Goal: Information Seeking & Learning: Learn about a topic

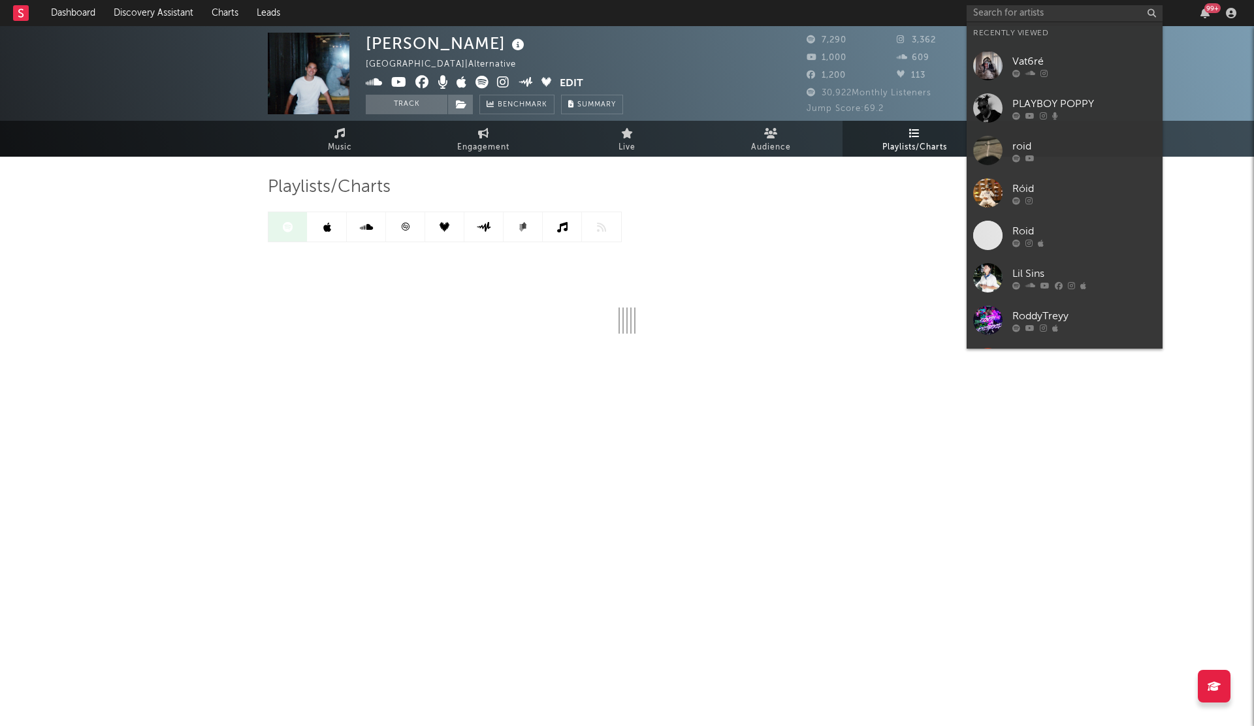
click at [1014, 14] on input "text" at bounding box center [1064, 13] width 196 height 16
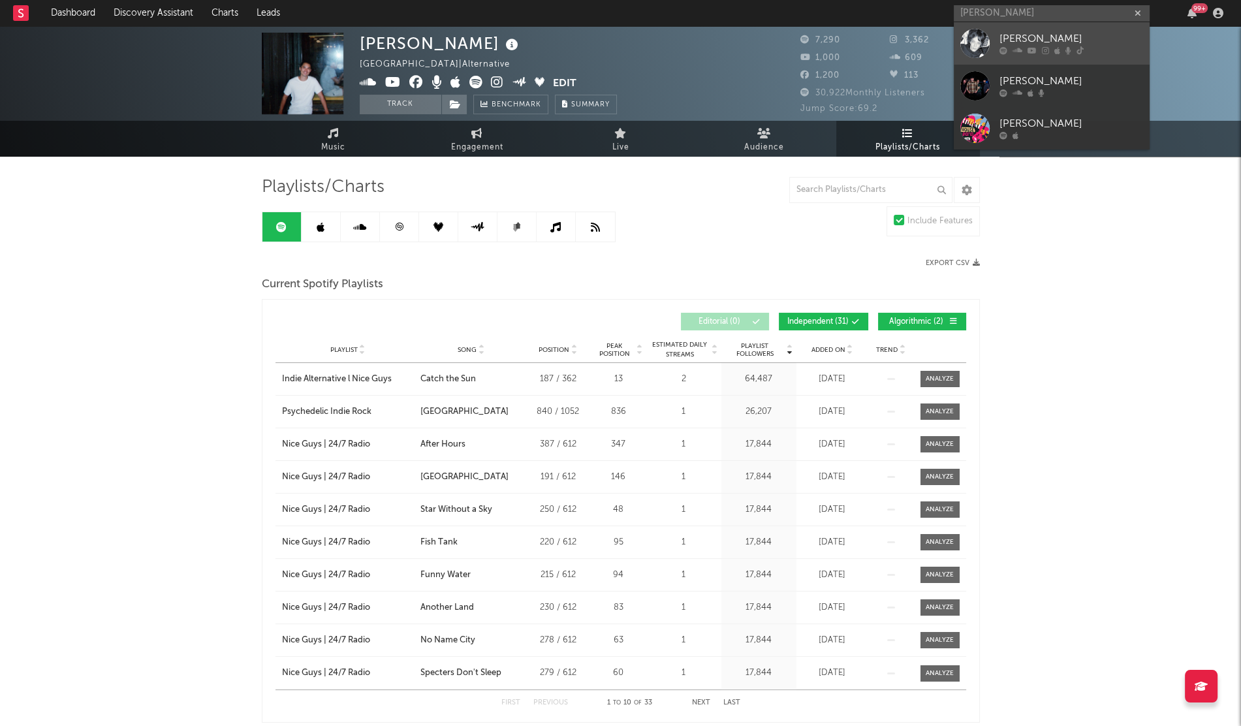
type input "[PERSON_NAME]"
click at [998, 40] on link "[PERSON_NAME]" at bounding box center [1052, 43] width 196 height 42
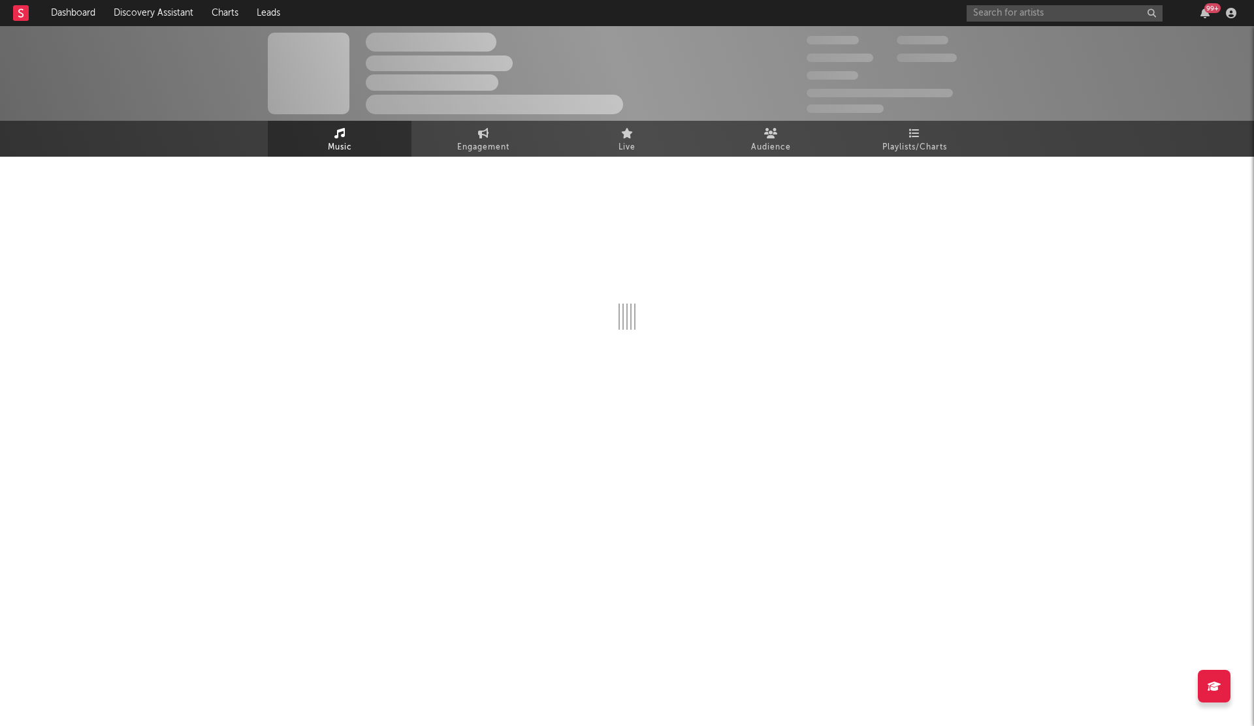
select select "6m"
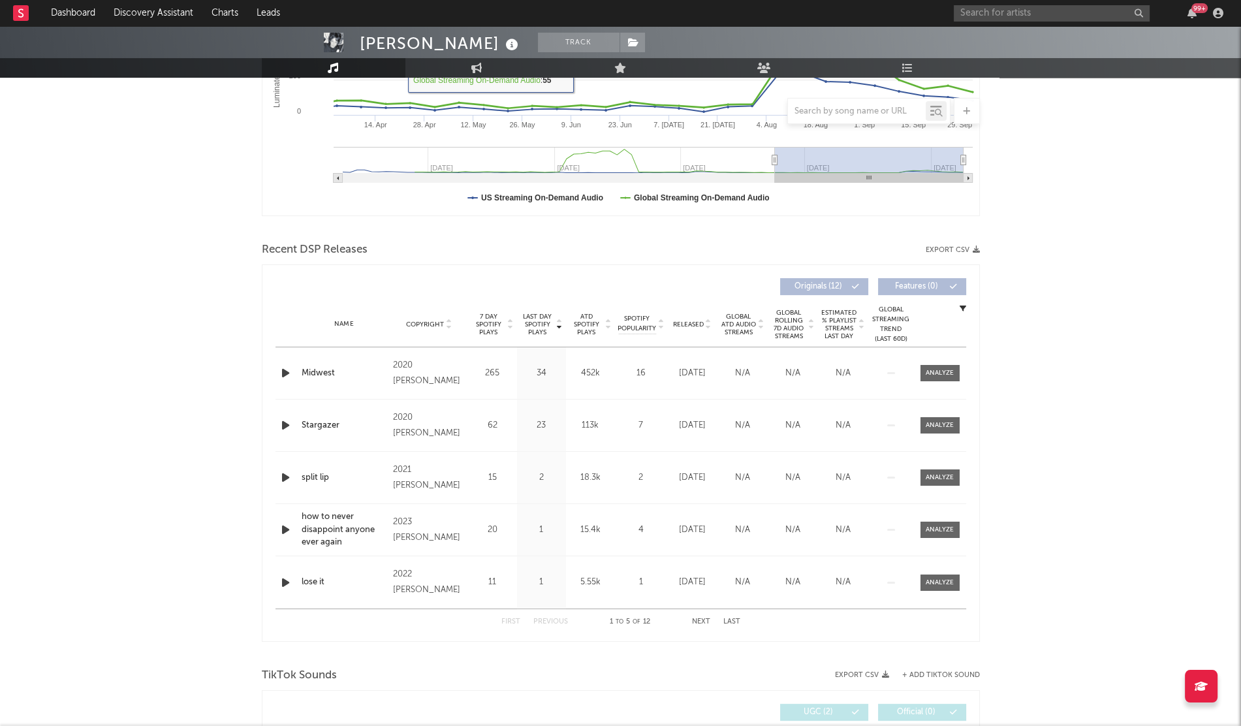
scroll to position [310, 0]
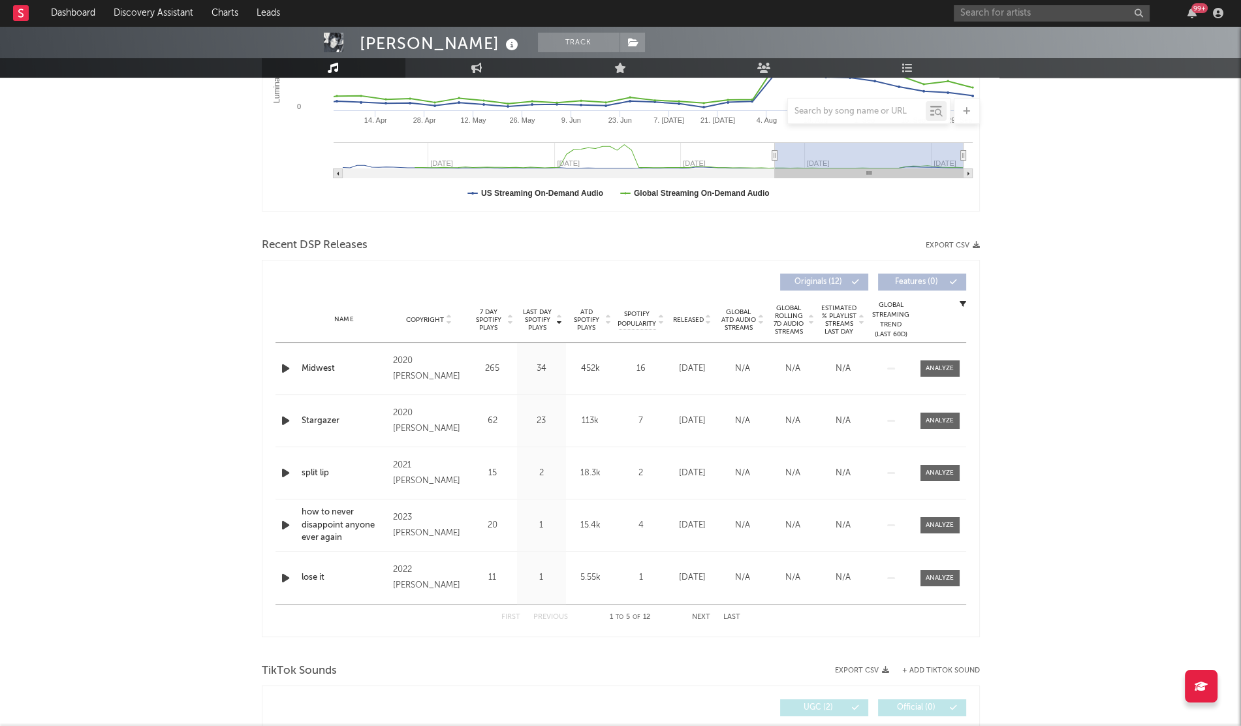
click at [688, 316] on span "Released" at bounding box center [688, 320] width 31 height 8
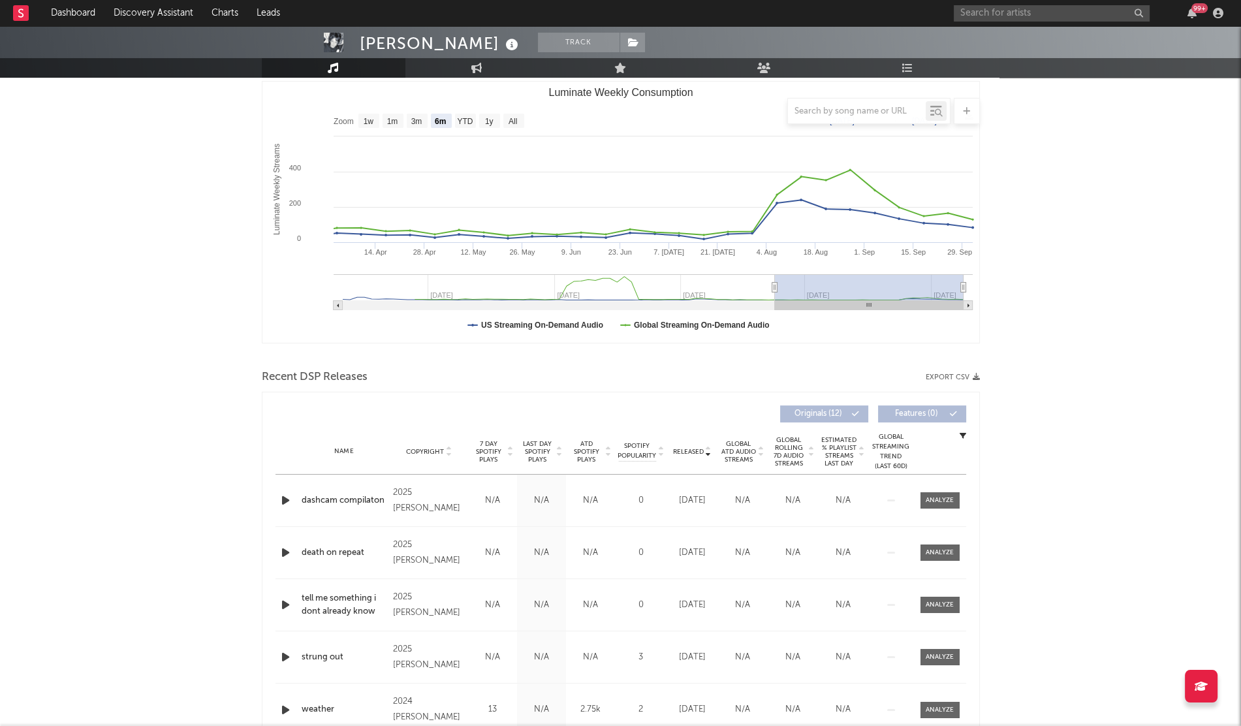
scroll to position [0, 0]
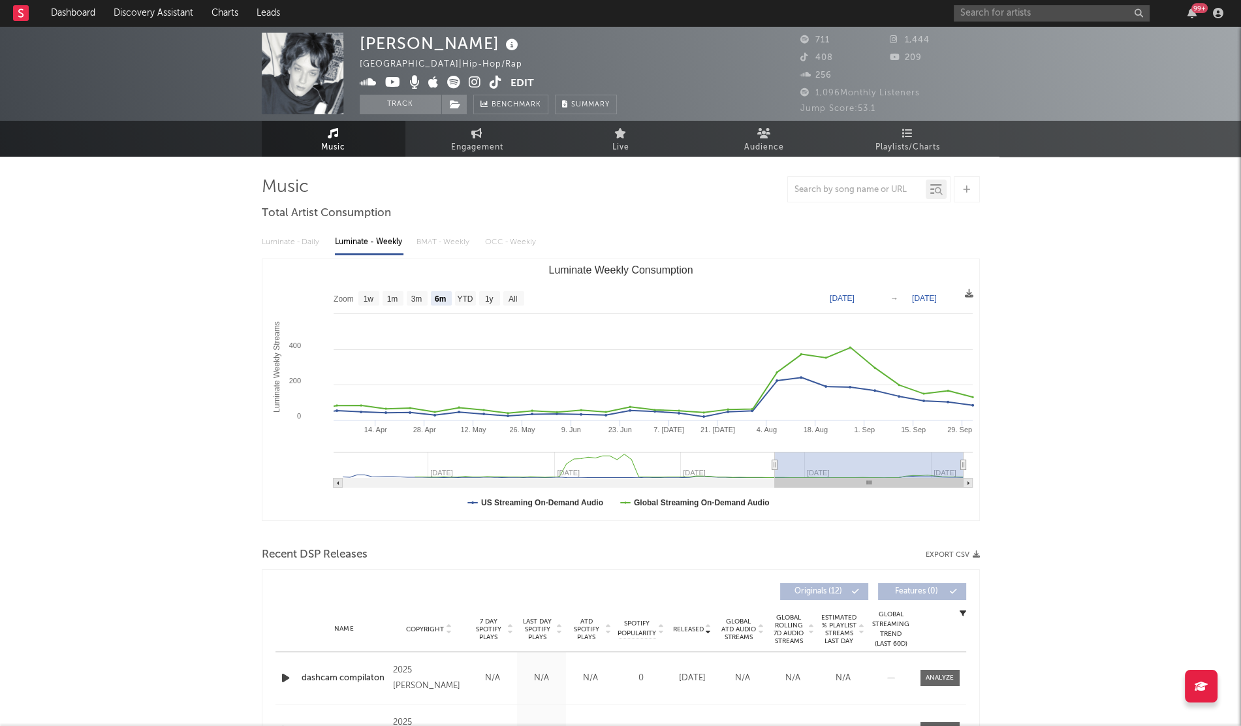
click at [477, 85] on icon at bounding box center [475, 82] width 12 height 13
